Goal: Obtain resource: Obtain resource

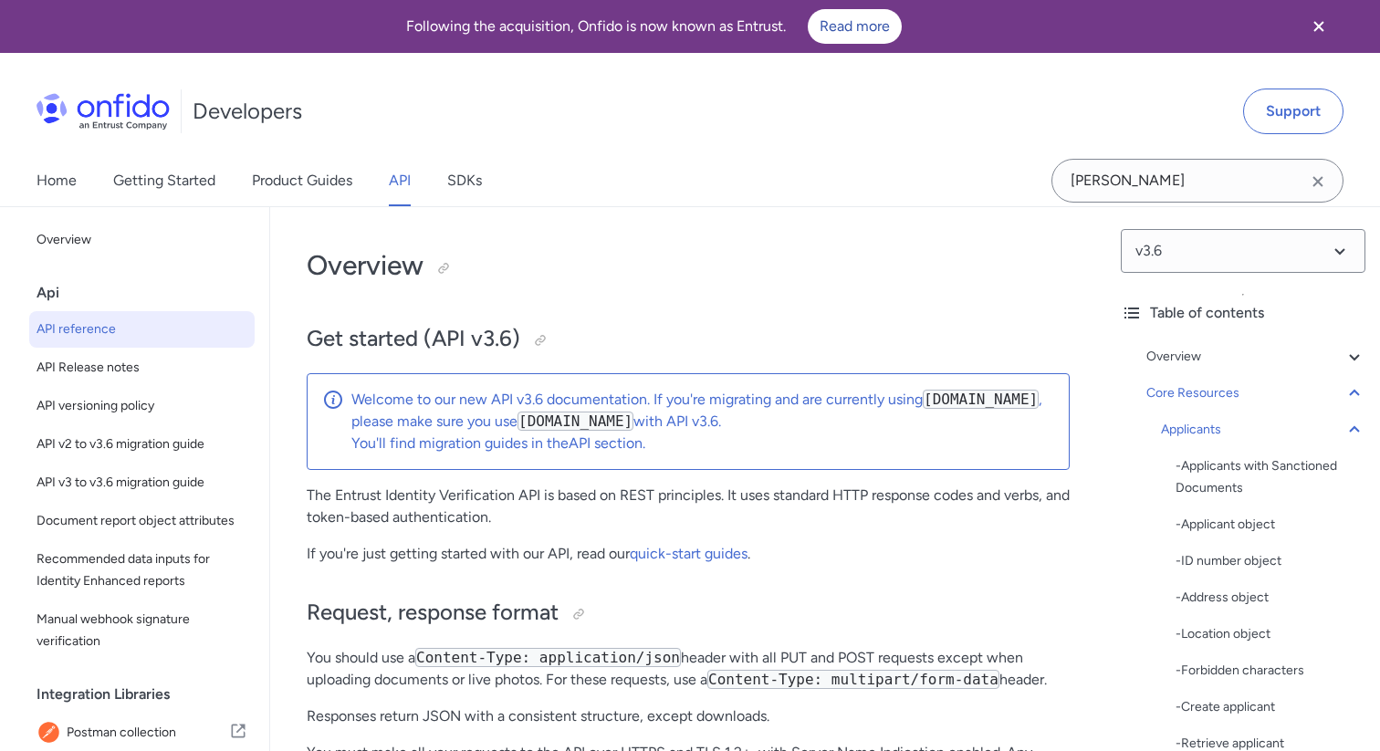
select select "http"
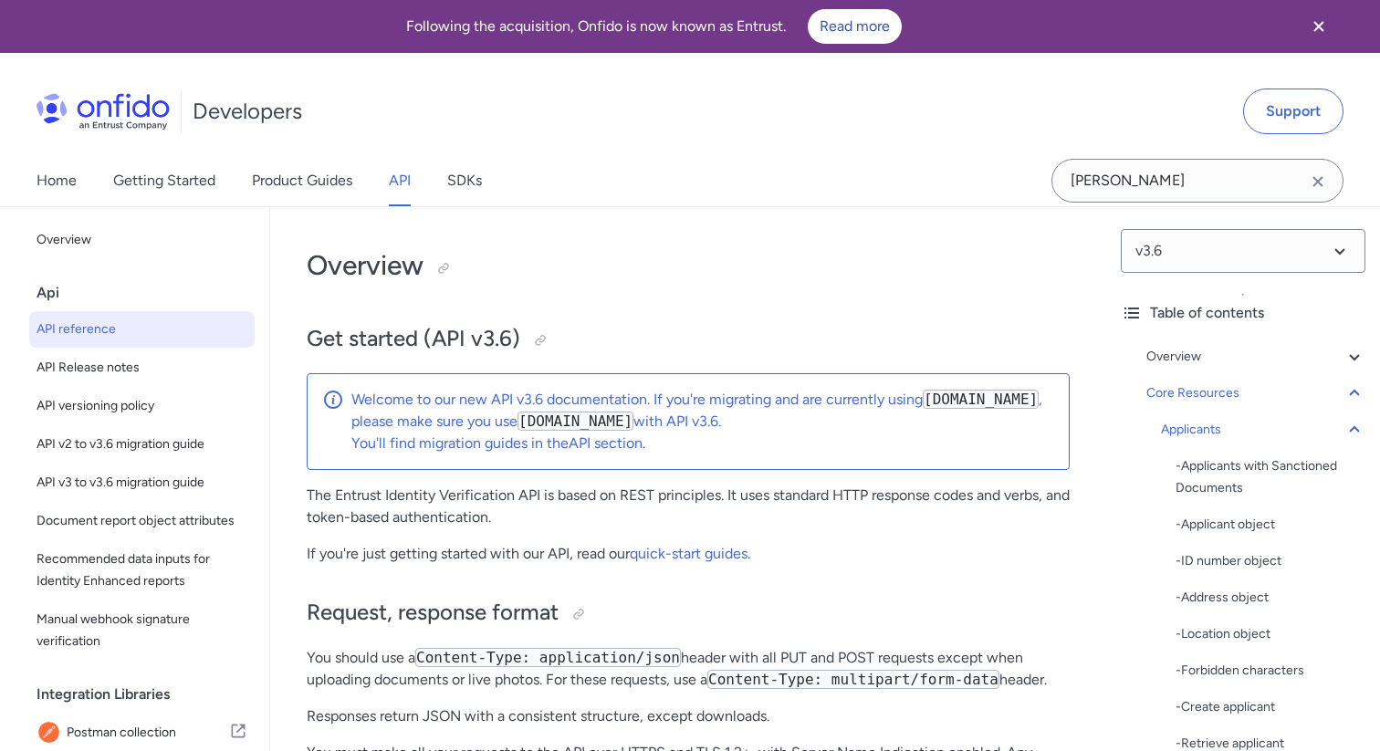
select select "http"
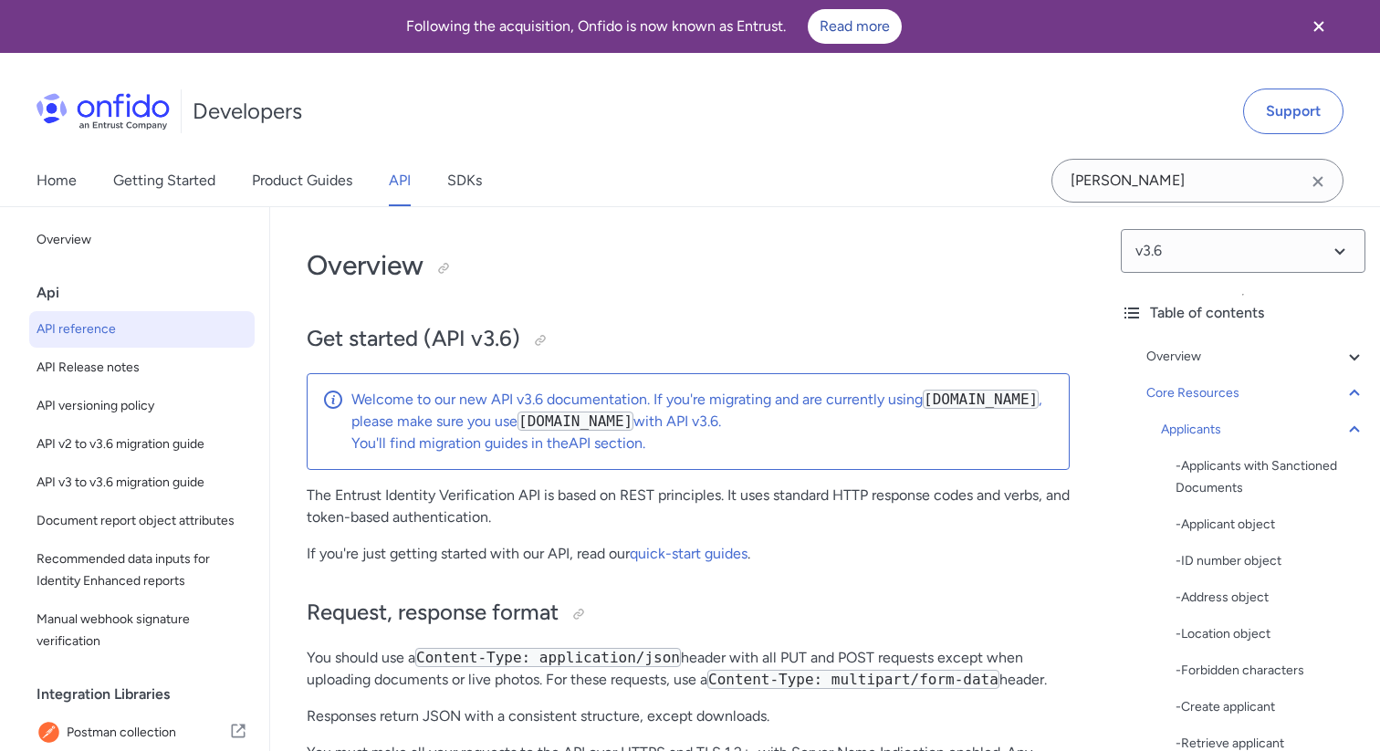
select select "http"
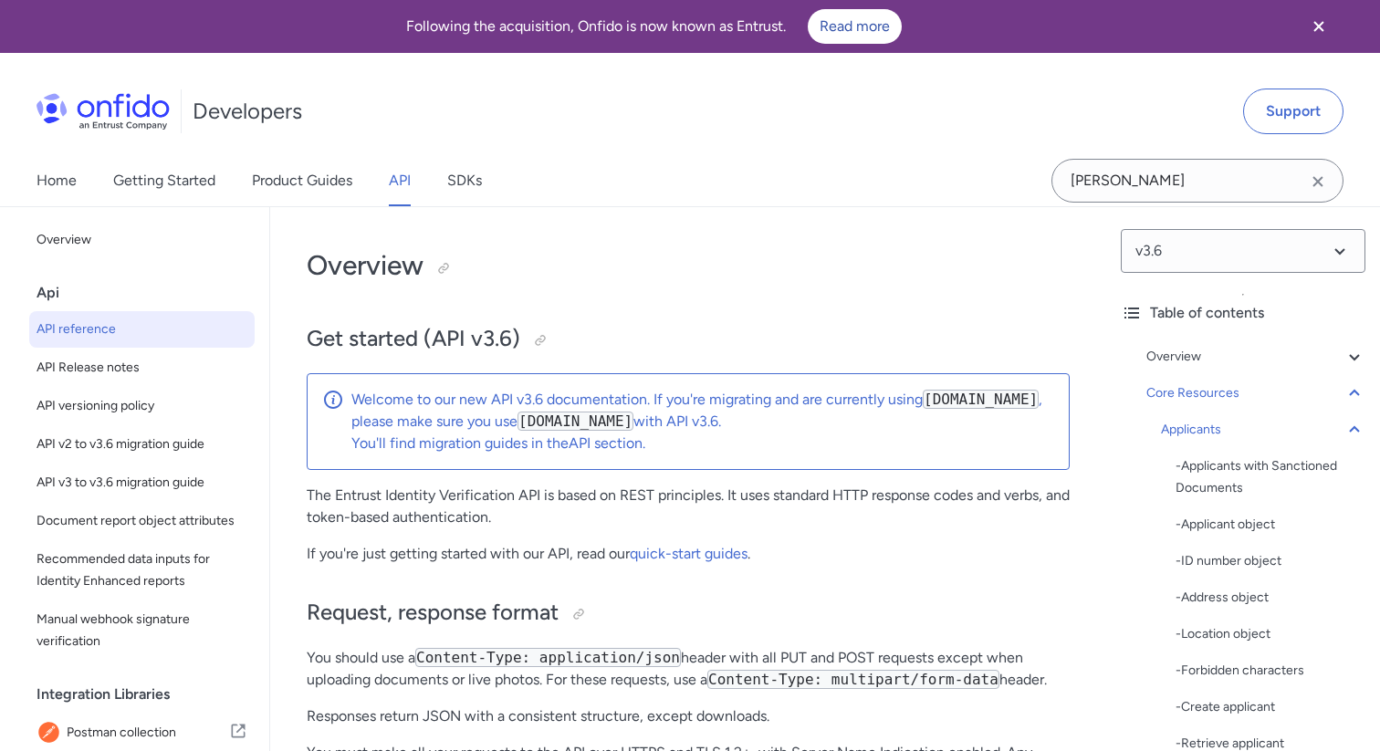
select select "http"
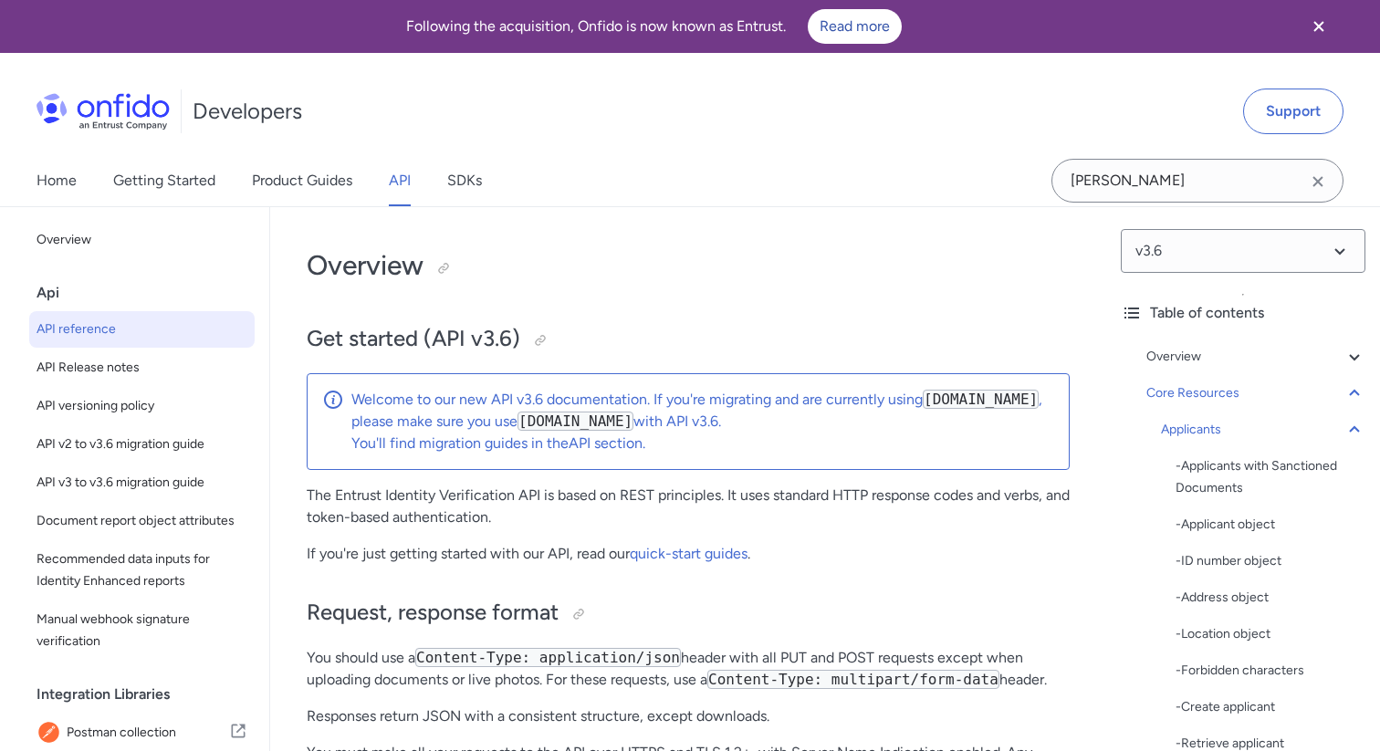
select select "http"
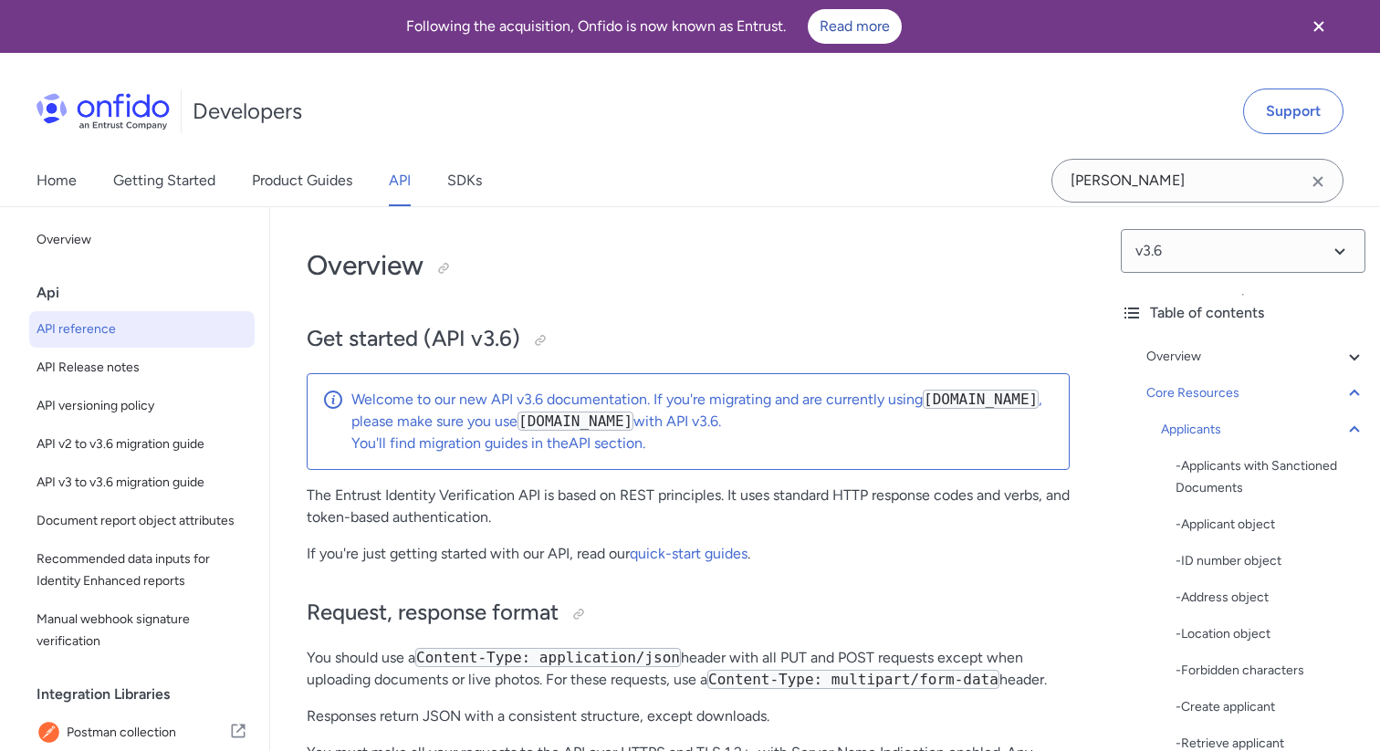
select select "http"
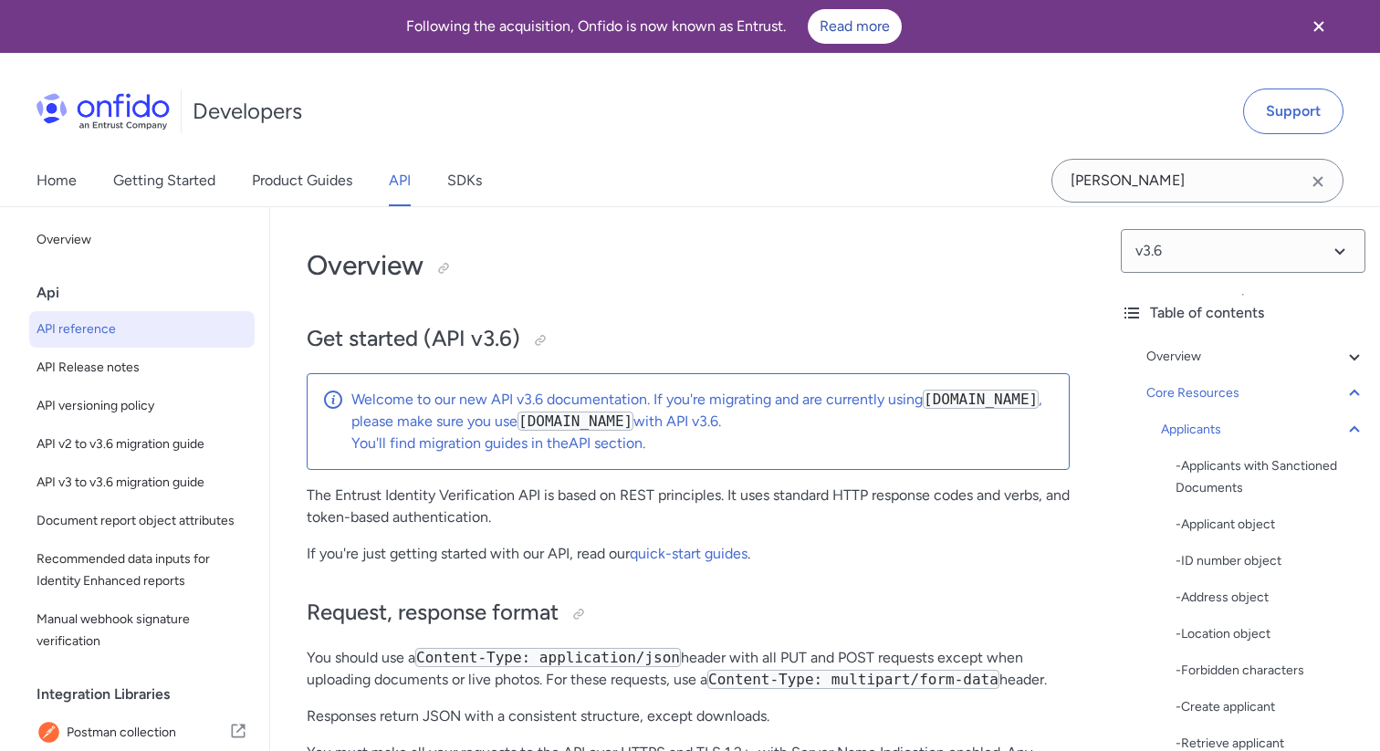
select select "http"
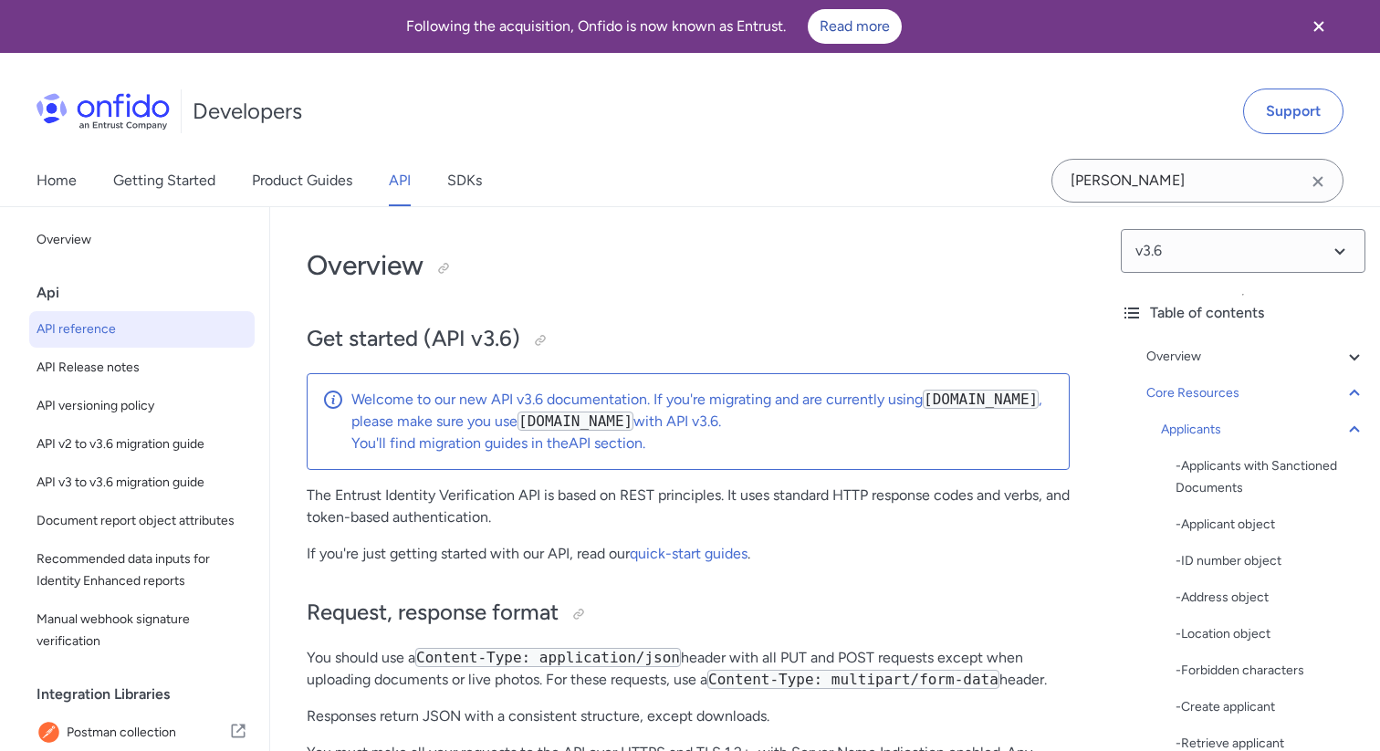
select select "http"
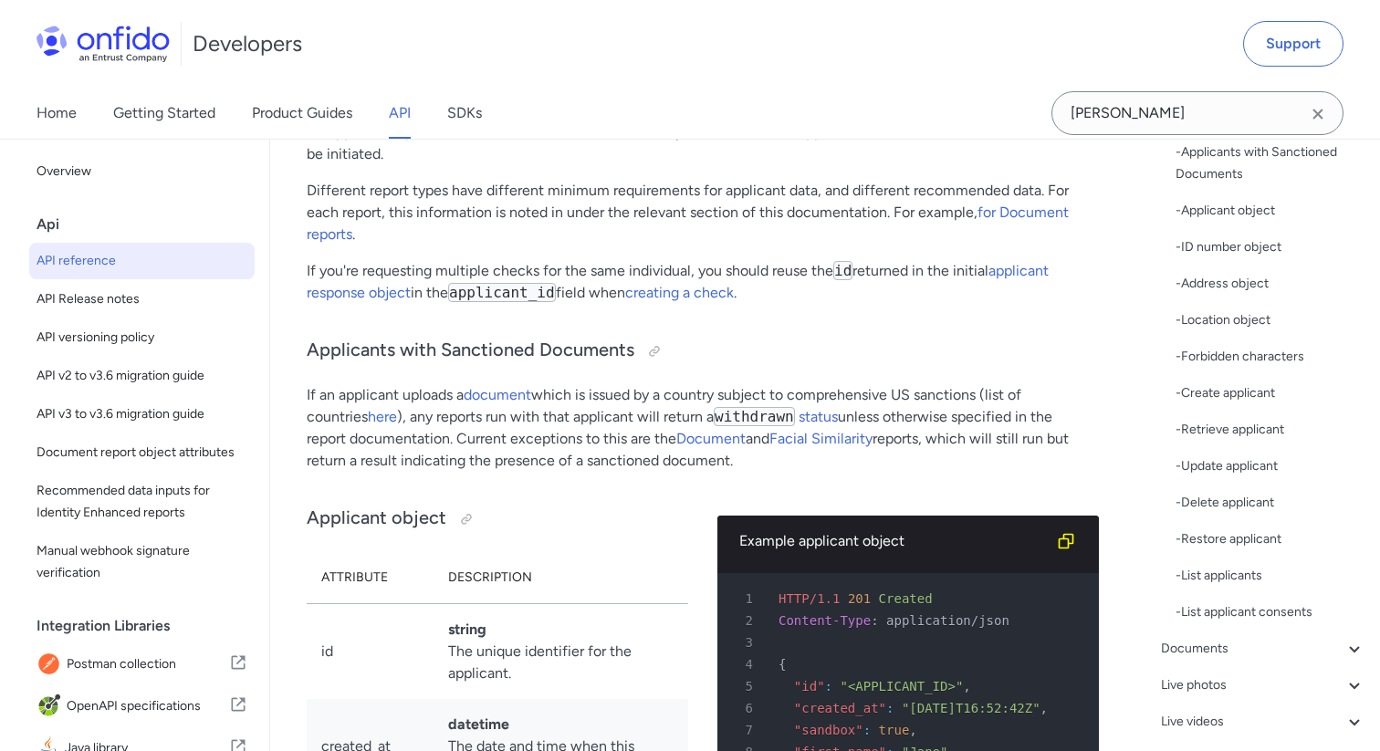
scroll to position [404, 0]
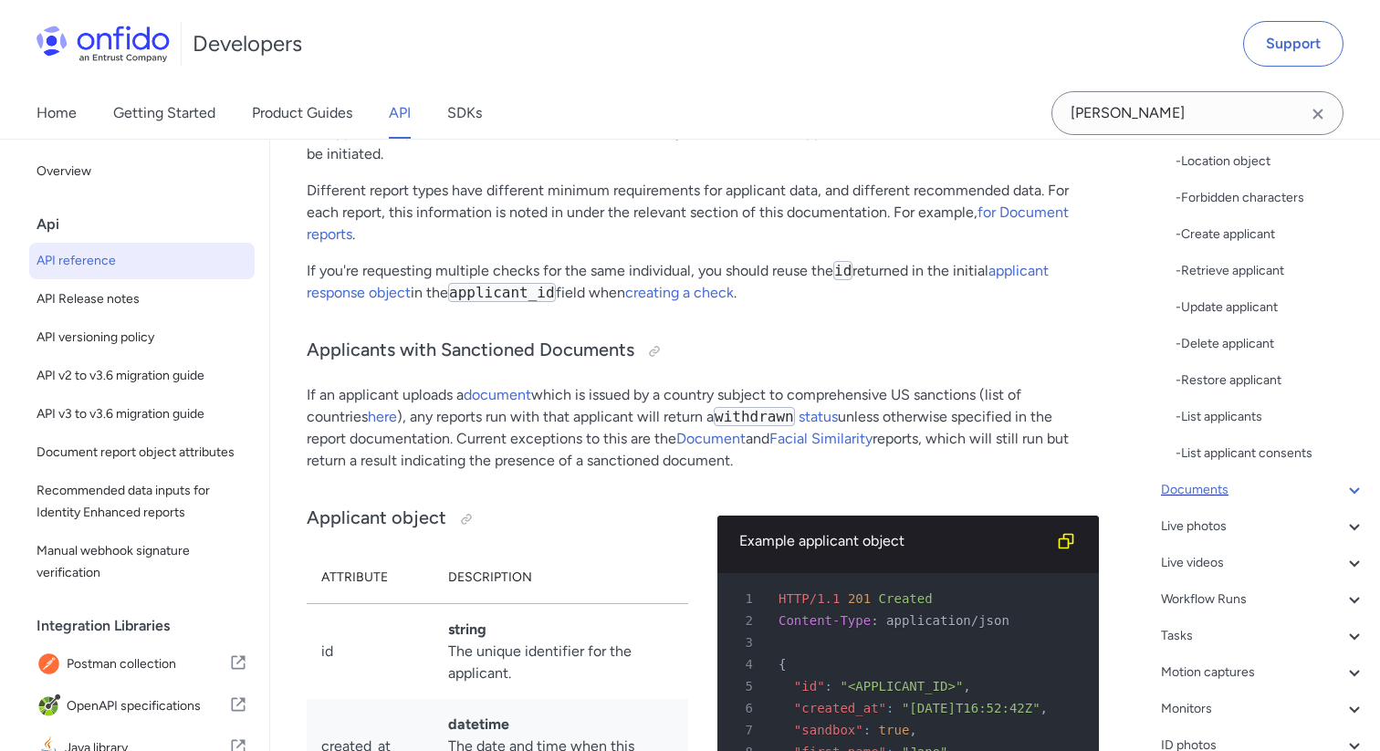
click at [1198, 490] on div "Documents" at bounding box center [1263, 490] width 204 height 22
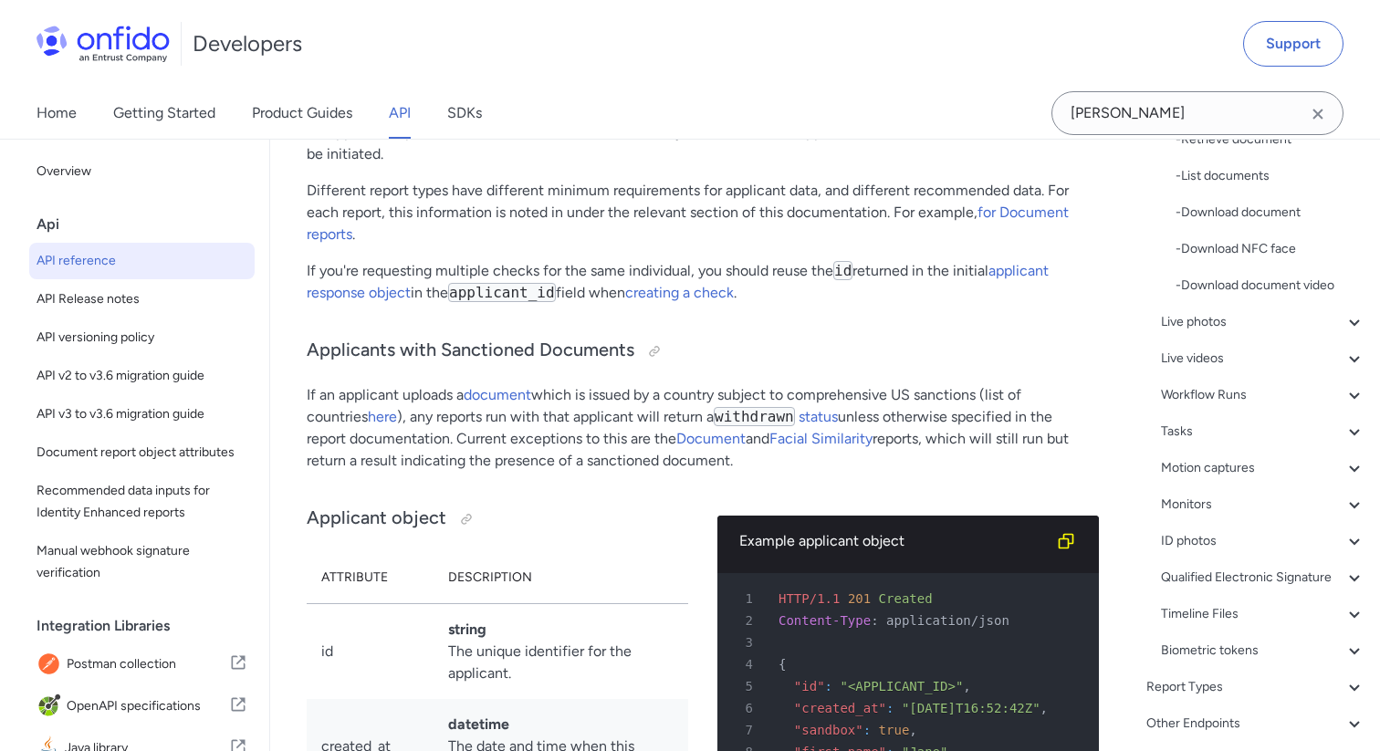
scroll to position [32619, 0]
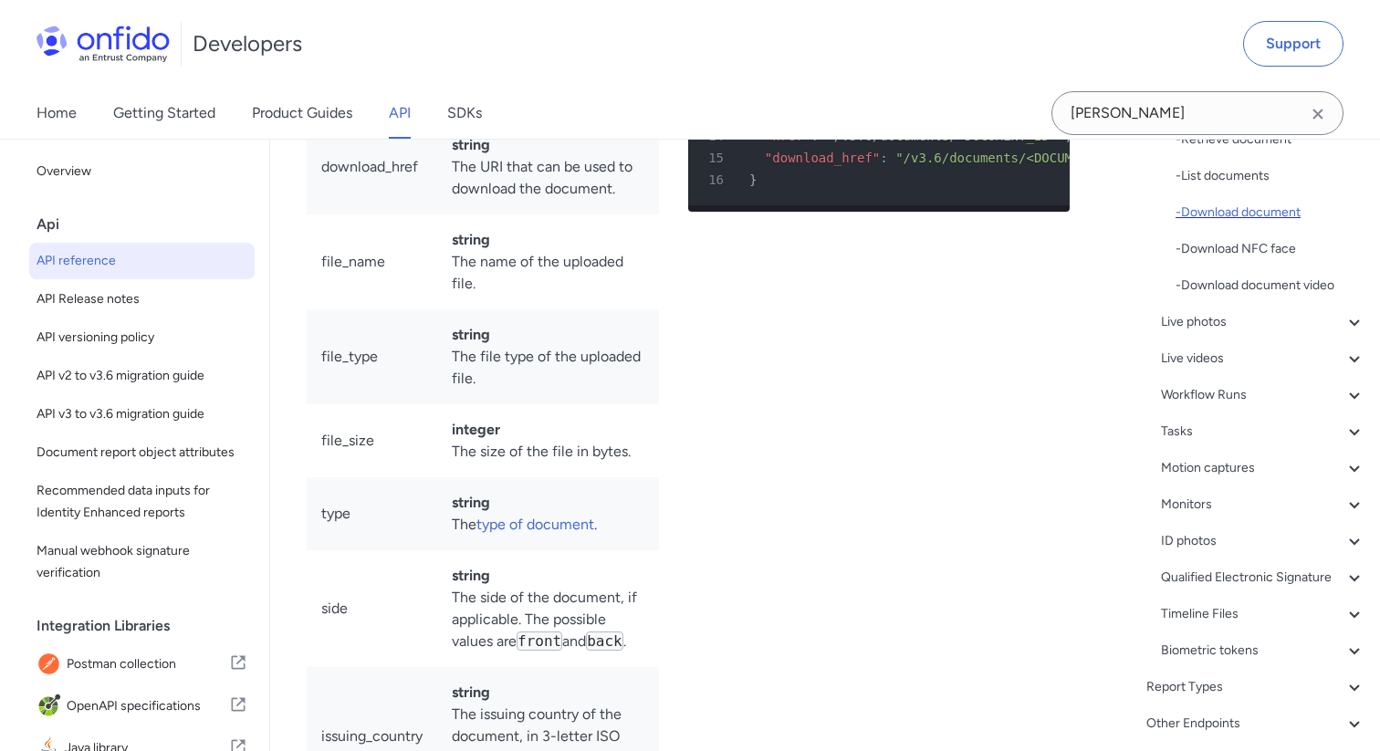
click at [1247, 206] on div "- Download document" at bounding box center [1271, 213] width 190 height 22
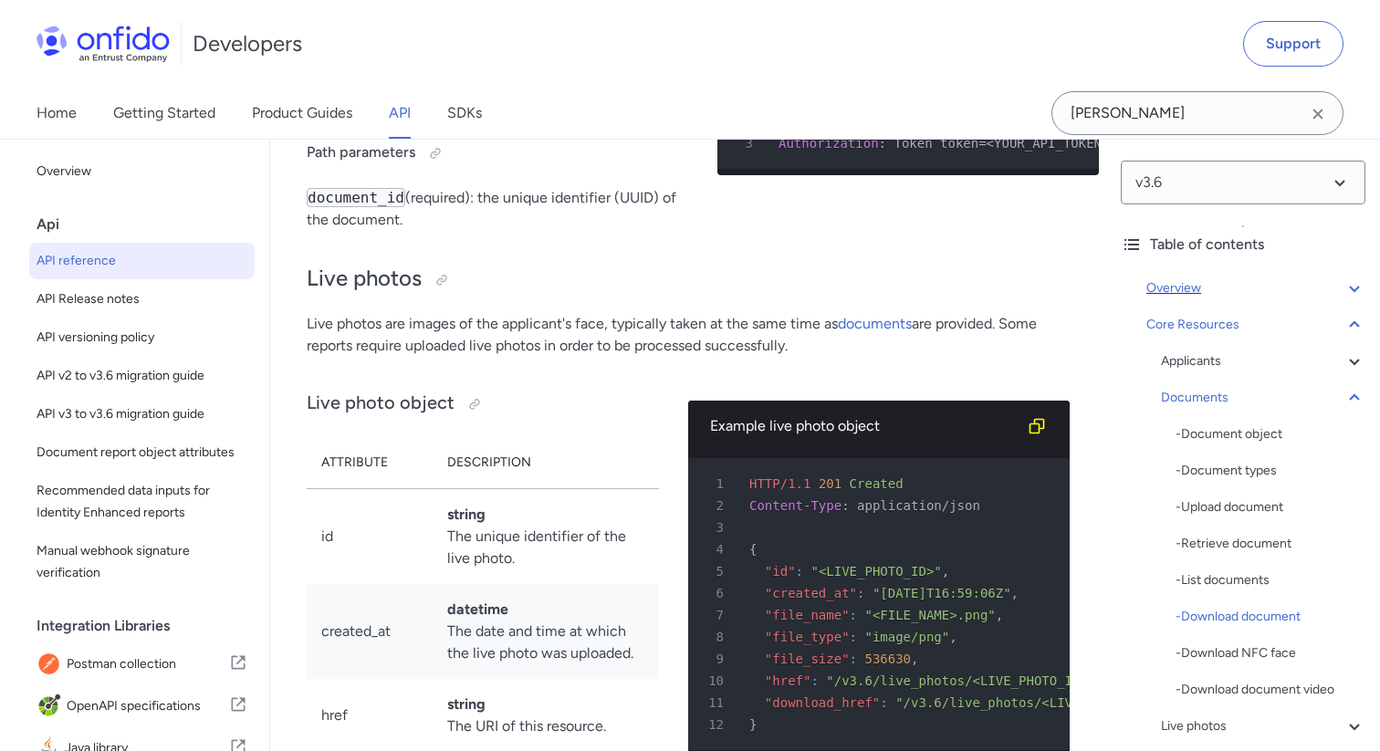
click at [1210, 289] on div "Overview" at bounding box center [1255, 288] width 219 height 22
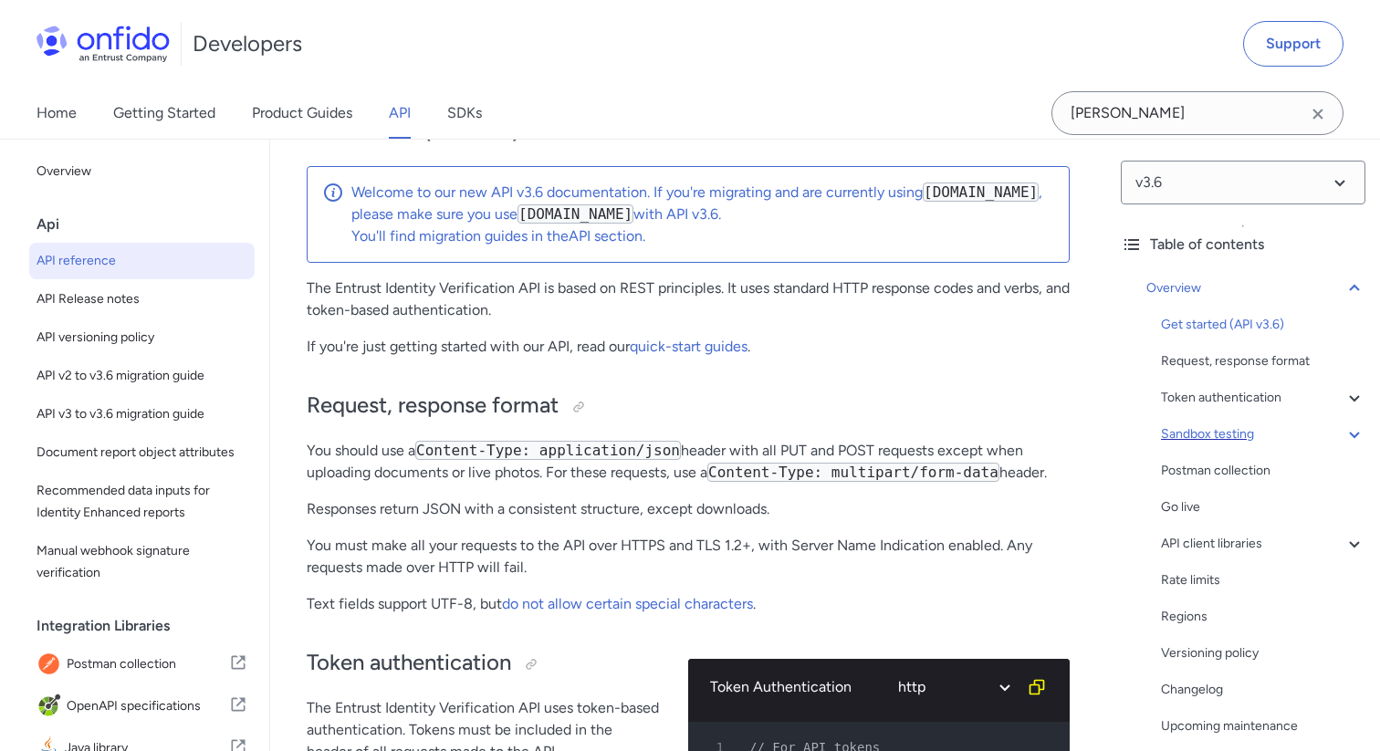
click at [1191, 429] on div "Sandbox testing" at bounding box center [1263, 434] width 204 height 22
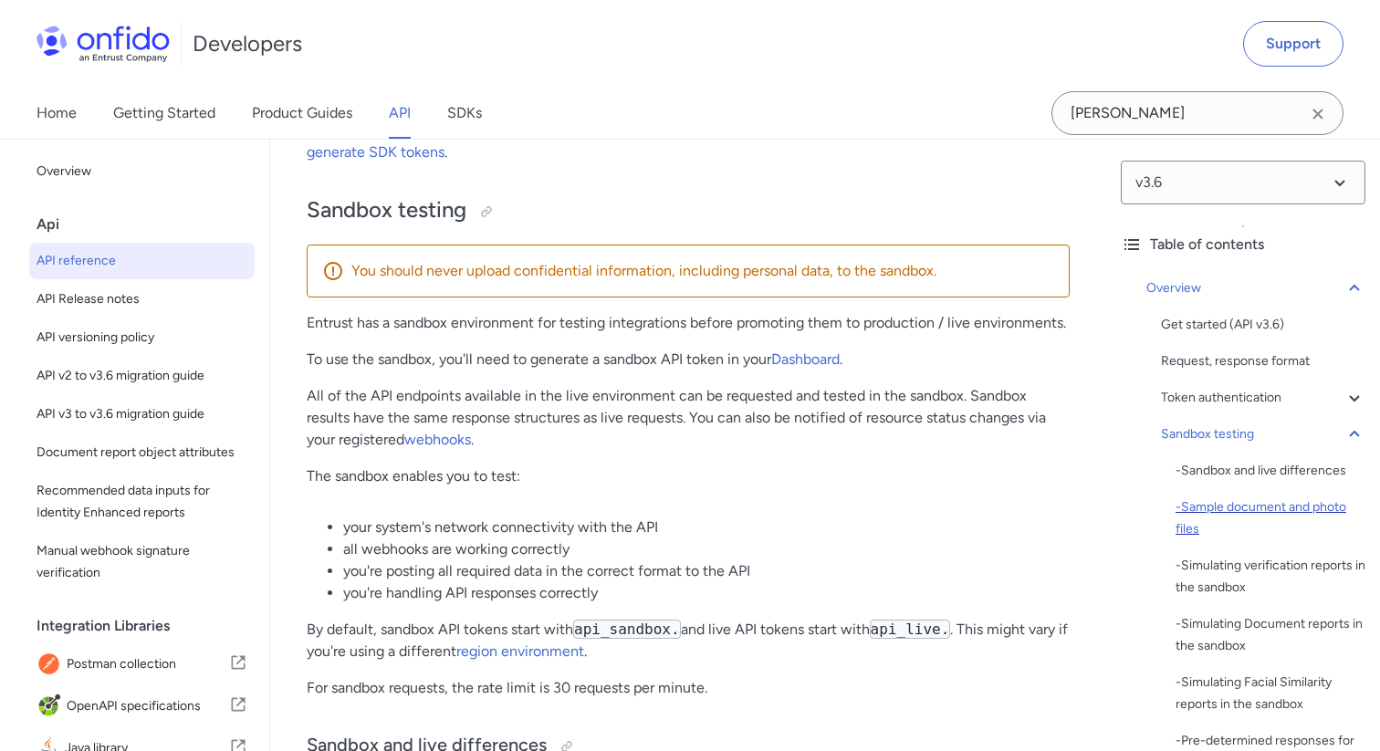
click at [1218, 503] on div "- Sample document and photo files" at bounding box center [1271, 519] width 190 height 44
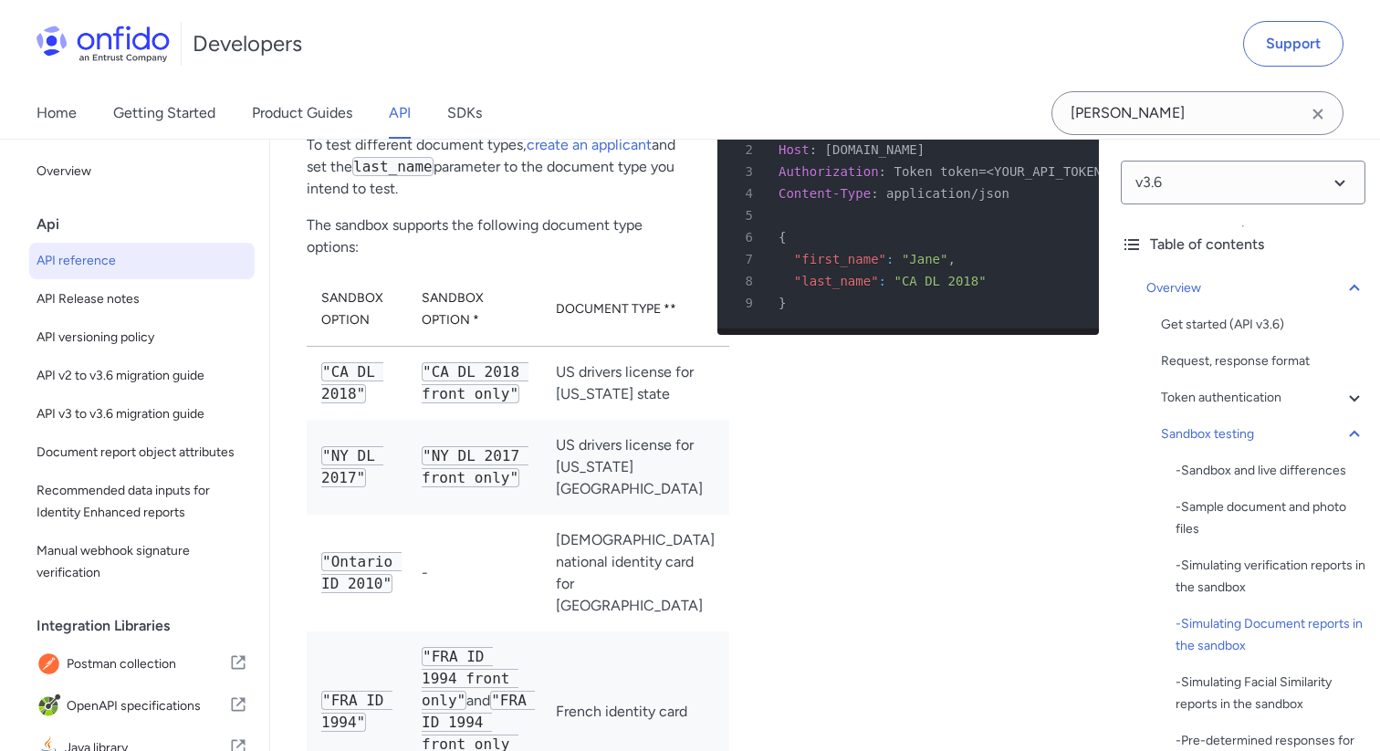
scroll to position [6085, 0]
